Goal: Transaction & Acquisition: Obtain resource

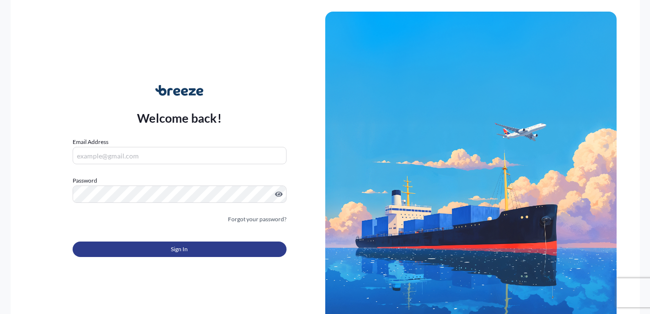
type input "[PERSON_NAME][EMAIL_ADDRESS][PERSON_NAME][DOMAIN_NAME]"
click at [172, 250] on span "Sign In" at bounding box center [179, 250] width 17 height 10
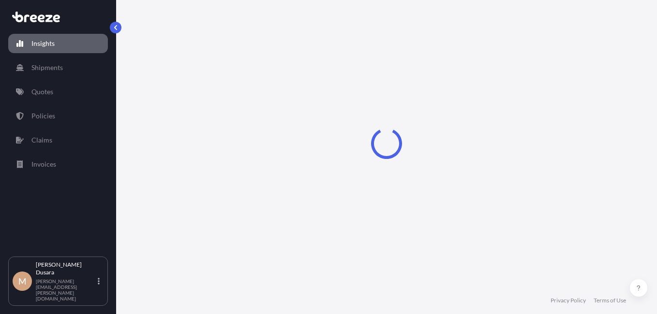
select select "2025"
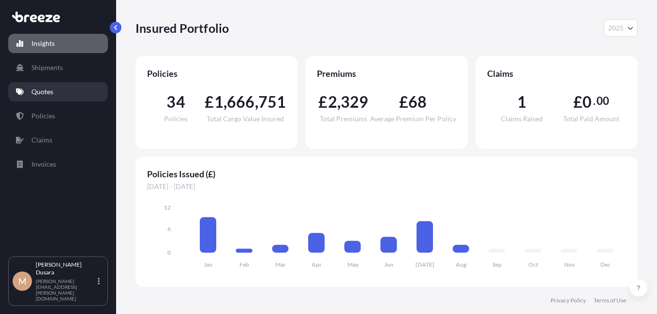
click at [31, 92] on link "Quotes" at bounding box center [58, 91] width 100 height 19
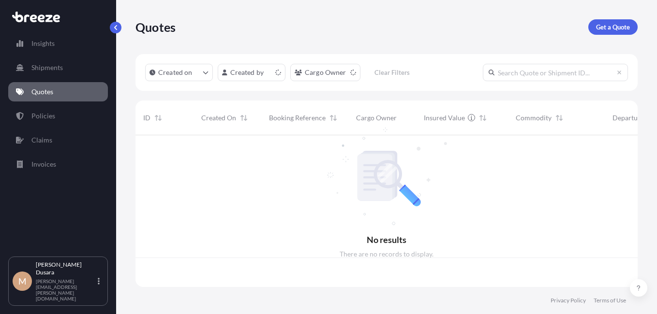
scroll to position [150, 495]
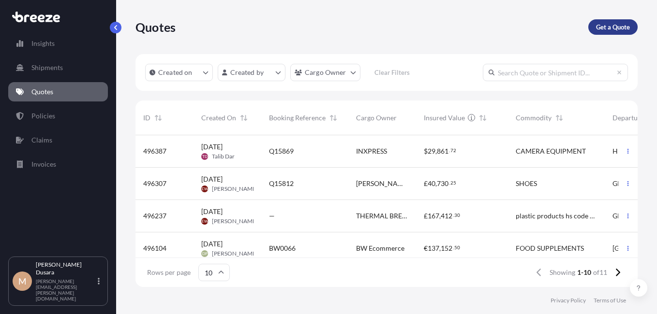
click at [610, 25] on p "Get a Quote" at bounding box center [613, 27] width 34 height 10
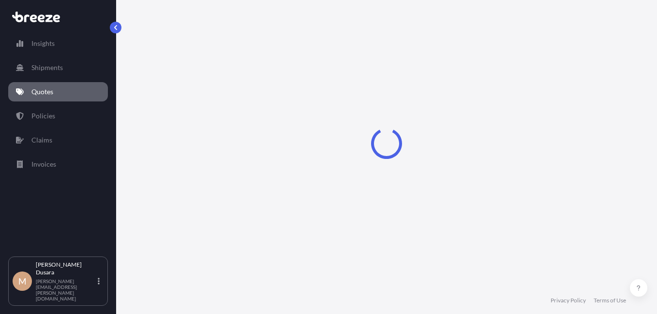
select select "Sea"
select select "1"
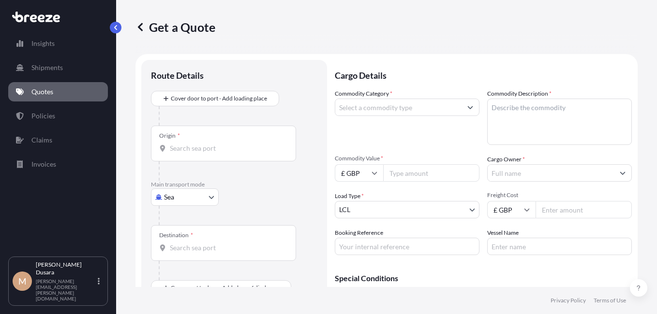
scroll to position [15, 0]
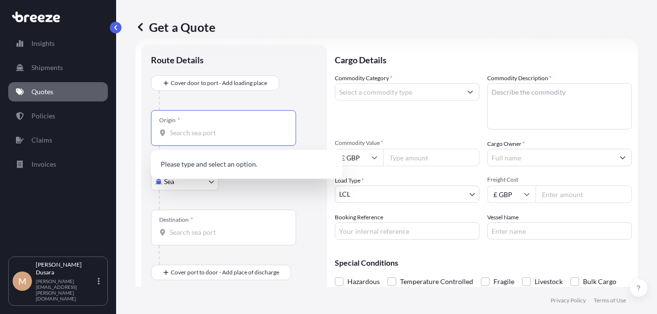
click at [186, 133] on input "Origin *" at bounding box center [227, 133] width 114 height 10
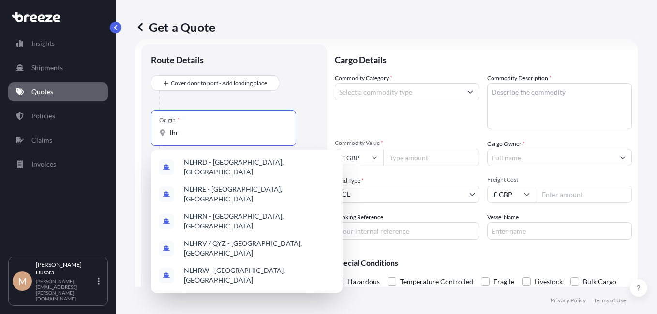
type input "lhr"
click at [307, 124] on div "Origin * lhr" at bounding box center [234, 137] width 166 height 55
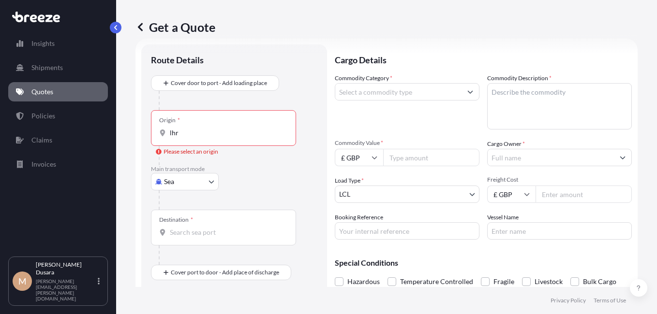
click at [211, 182] on body "5 options available. Insights Shipments Quotes Policies Claims Invoices M [PERS…" at bounding box center [328, 157] width 657 height 314
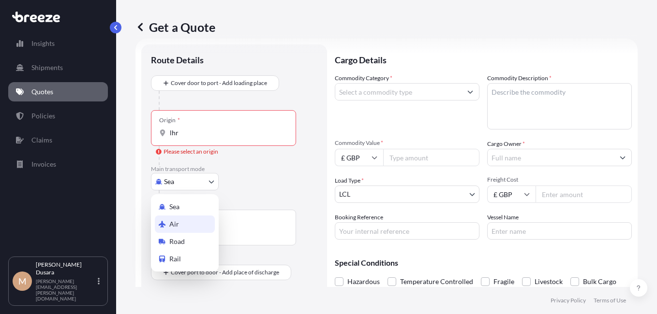
click at [178, 227] on span "Air" at bounding box center [174, 225] width 10 height 10
select select "Air"
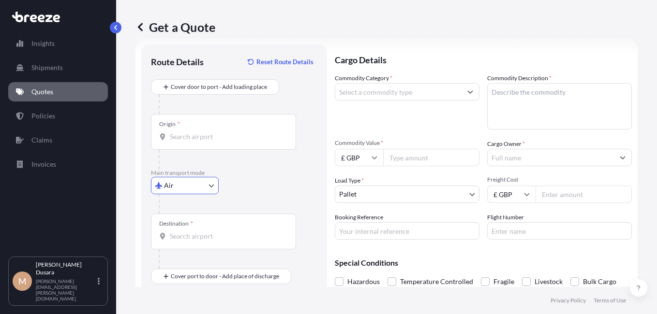
click at [185, 135] on input "Origin *" at bounding box center [227, 137] width 114 height 10
type input "GBLHR - Heathrow Apt/[GEOGRAPHIC_DATA], [GEOGRAPHIC_DATA]"
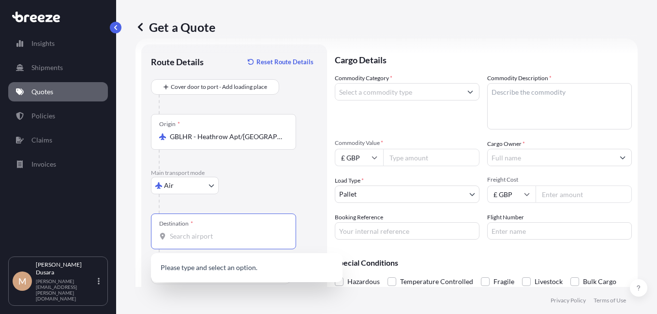
click at [184, 238] on input "Destination *" at bounding box center [227, 237] width 114 height 10
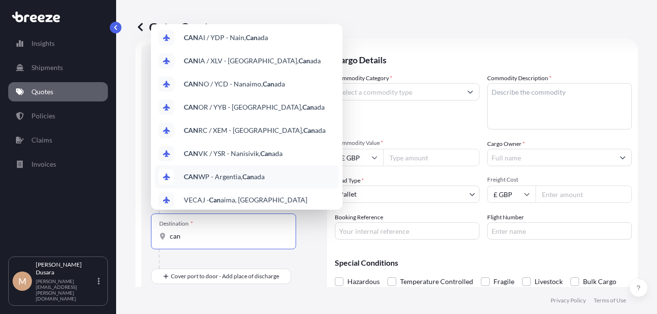
scroll to position [0, 0]
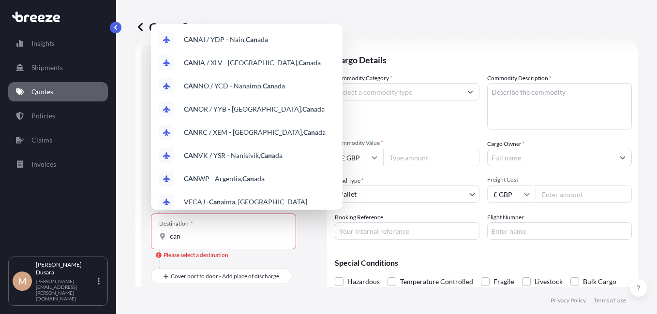
click at [204, 241] on div "Destination * can" at bounding box center [223, 232] width 145 height 36
click at [204, 241] on input "can" at bounding box center [227, 237] width 114 height 10
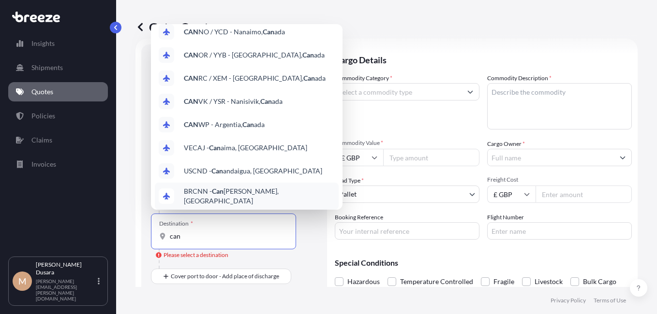
click at [180, 238] on input "can" at bounding box center [227, 237] width 114 height 10
type input "c"
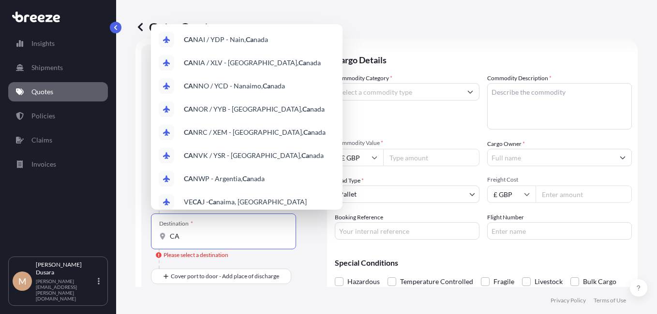
type input "C"
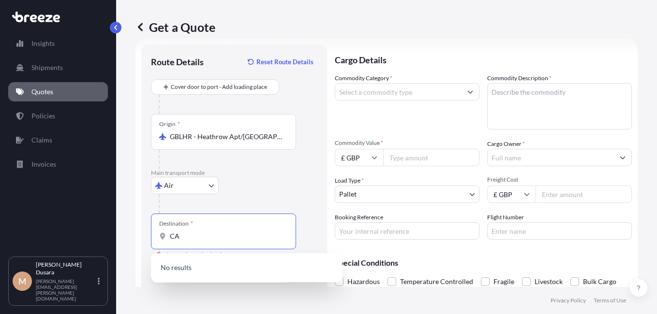
type input "CAN"
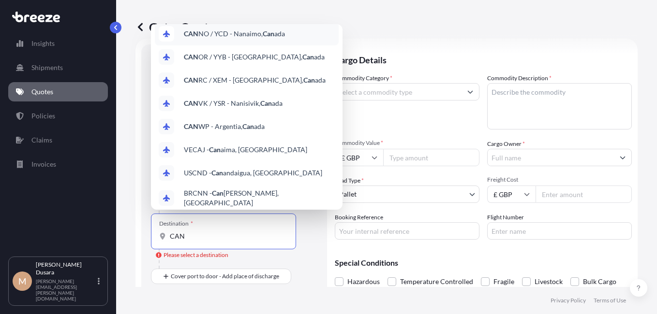
scroll to position [54, 0]
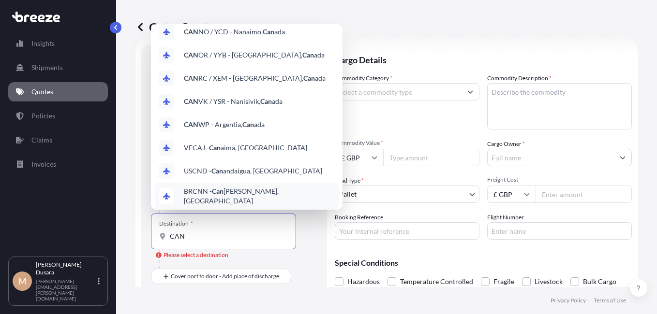
drag, startPoint x: 193, startPoint y: 240, endPoint x: 129, endPoint y: 238, distance: 63.9
click at [133, 244] on div "Get a Quote Route Details Reset Route Details Cover door to port - Add loading …" at bounding box center [386, 143] width 541 height 287
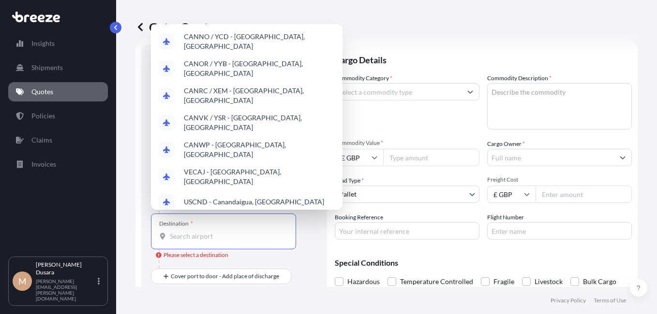
scroll to position [0, 0]
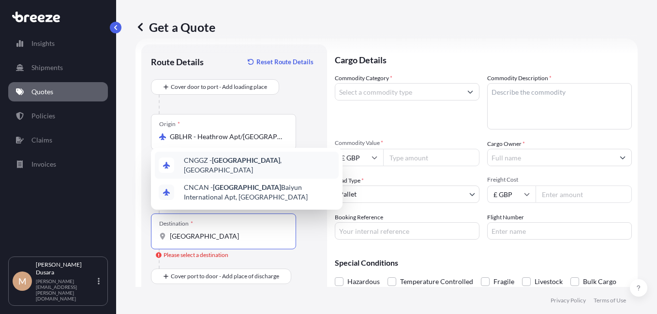
click at [203, 165] on span "CNGGZ - [GEOGRAPHIC_DATA] , [GEOGRAPHIC_DATA]" at bounding box center [259, 165] width 151 height 19
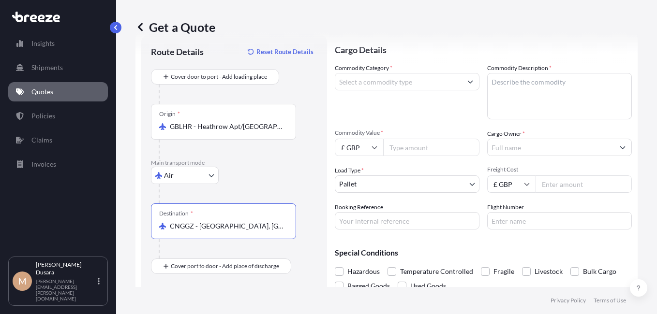
scroll to position [9, 0]
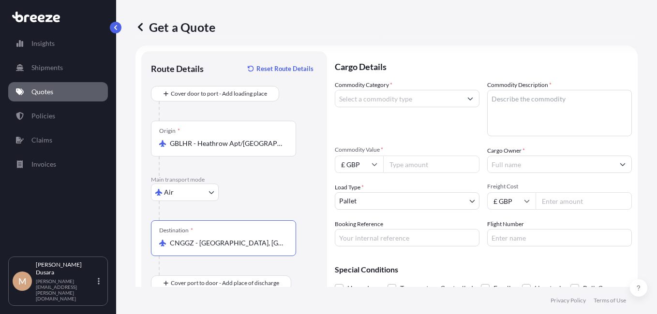
type input "CNGGZ - [GEOGRAPHIC_DATA], [GEOGRAPHIC_DATA]"
click at [467, 103] on button "Show suggestions" at bounding box center [470, 98] width 17 height 17
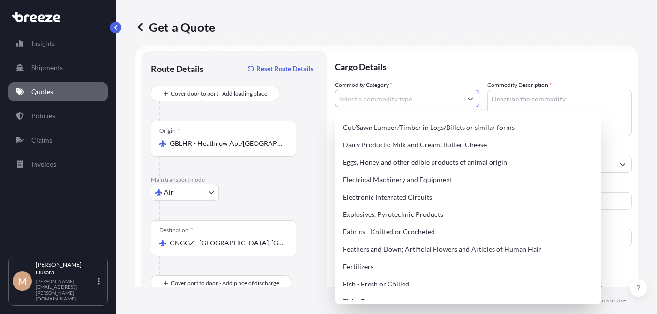
scroll to position [473, 0]
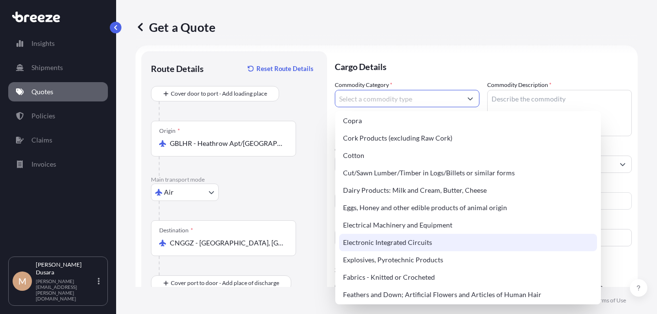
click at [408, 245] on div "Electronic Integrated Circuits" at bounding box center [468, 242] width 258 height 17
type input "Electronic Integrated Circuits"
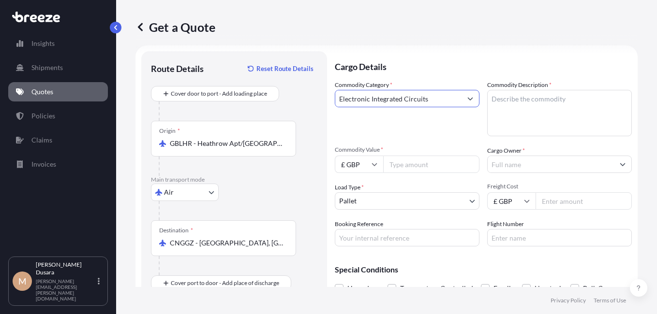
click at [504, 103] on textarea "Commodity Description *" at bounding box center [559, 113] width 145 height 46
type textarea "LED MODULES"
click at [397, 164] on input "Commodity Value *" at bounding box center [431, 164] width 96 height 17
type input "180"
click at [373, 166] on icon at bounding box center [375, 165] width 6 height 6
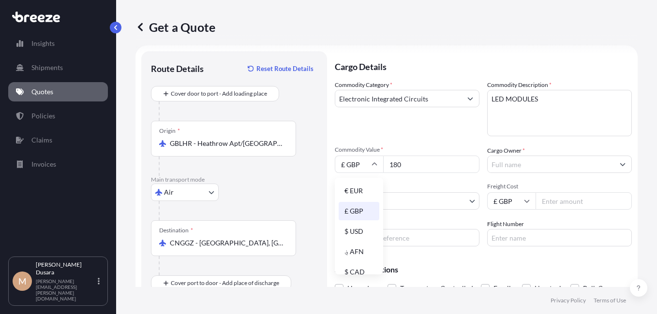
click at [356, 233] on div "$ USD" at bounding box center [359, 232] width 41 height 18
type input "$ USD"
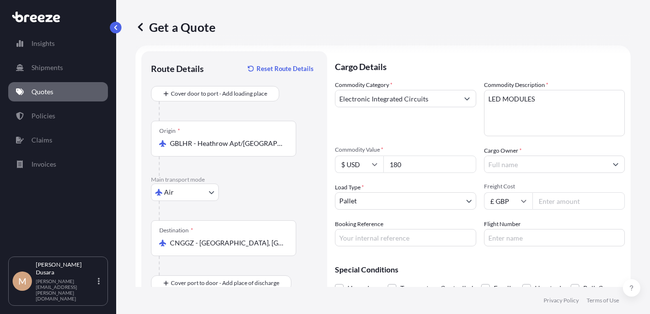
click at [510, 167] on input "Cargo Owner *" at bounding box center [545, 164] width 123 height 17
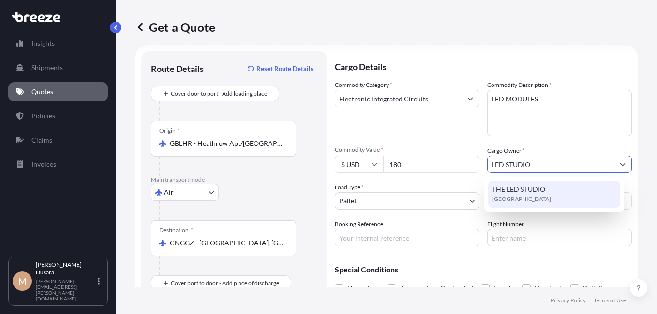
click at [515, 191] on span "THE LED STUDIO" at bounding box center [518, 190] width 53 height 10
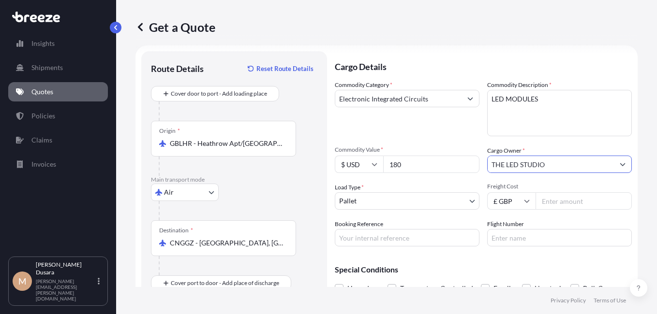
type input "THE LED STUDIO"
click at [555, 200] on input "Freight Cost" at bounding box center [584, 201] width 96 height 17
type input "440.96"
type input "H204676"
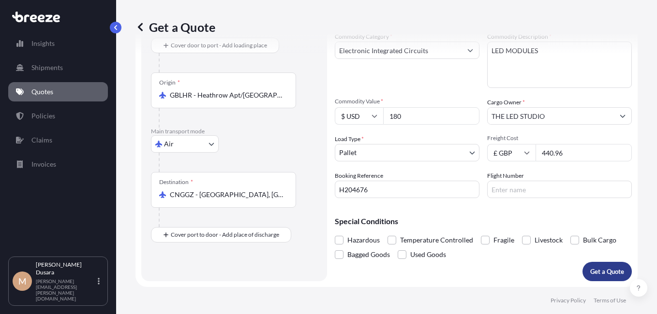
click at [598, 271] on p "Get a Quote" at bounding box center [607, 272] width 34 height 10
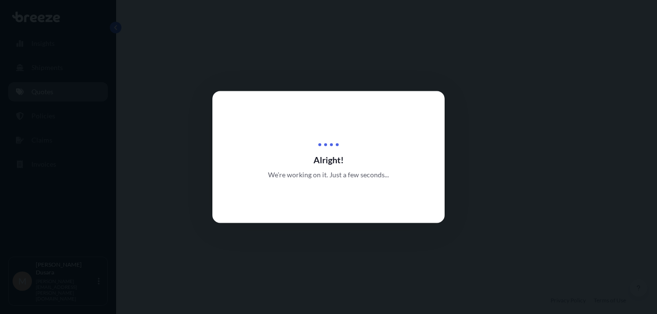
select select "Air"
select select "1"
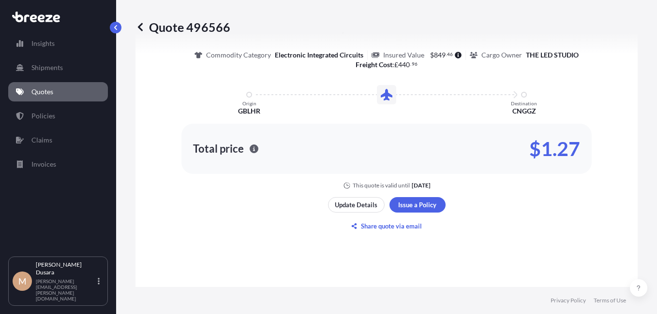
scroll to position [451, 0]
